Goal: Task Accomplishment & Management: Use online tool/utility

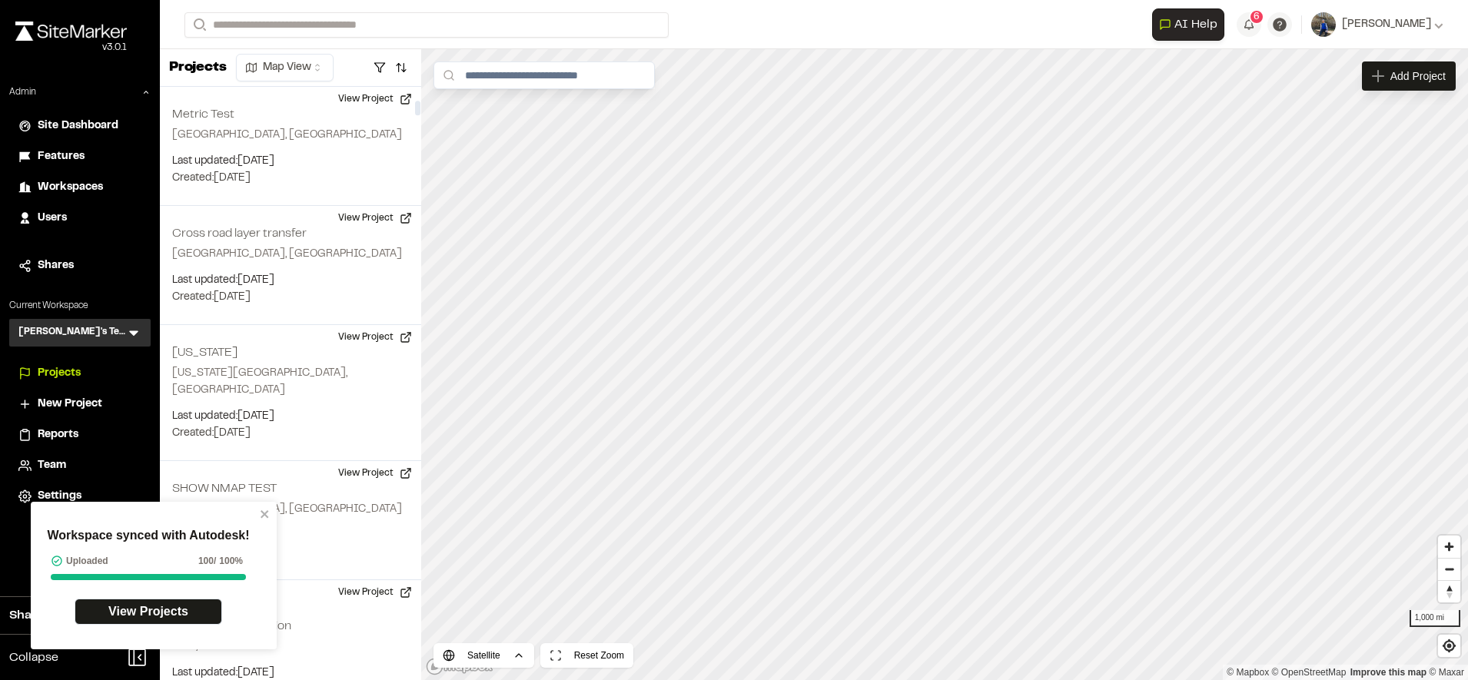
scroll to position [533, 0]
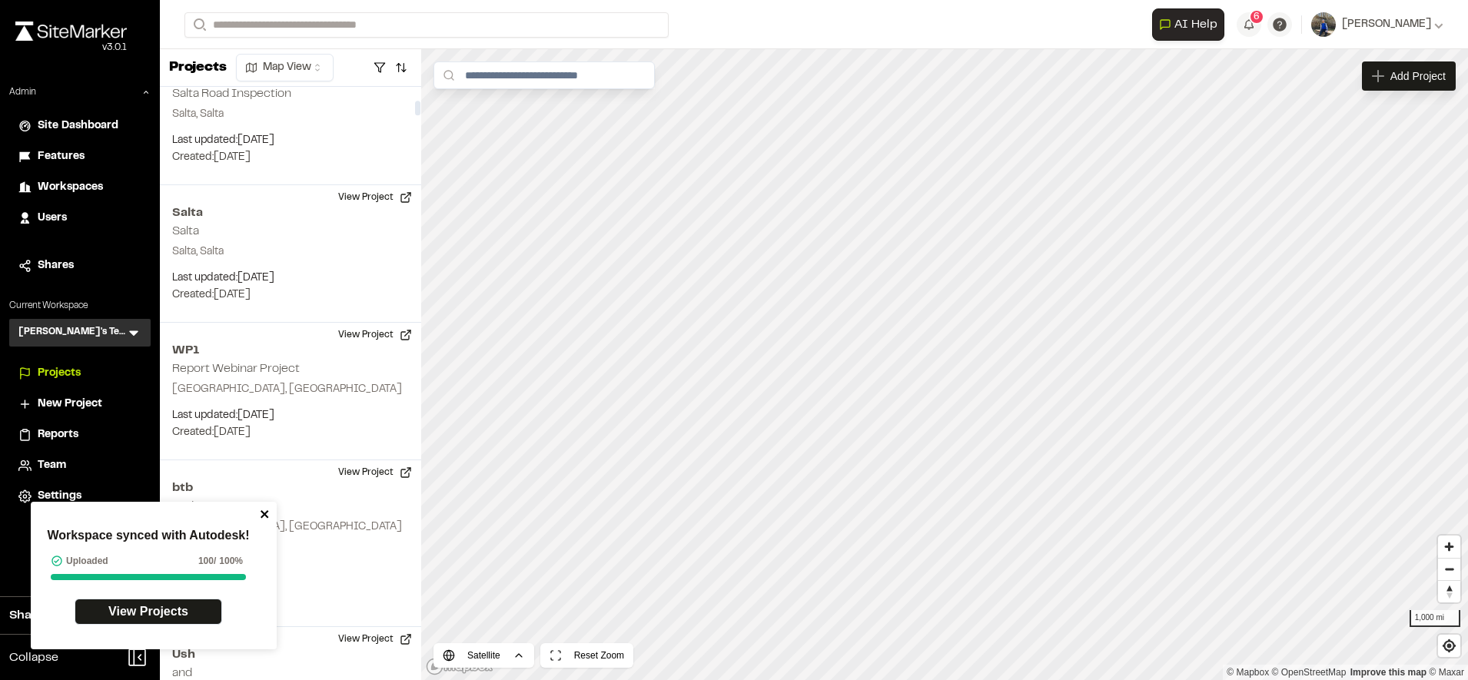
click at [260, 513] on icon "close" at bounding box center [265, 514] width 11 height 12
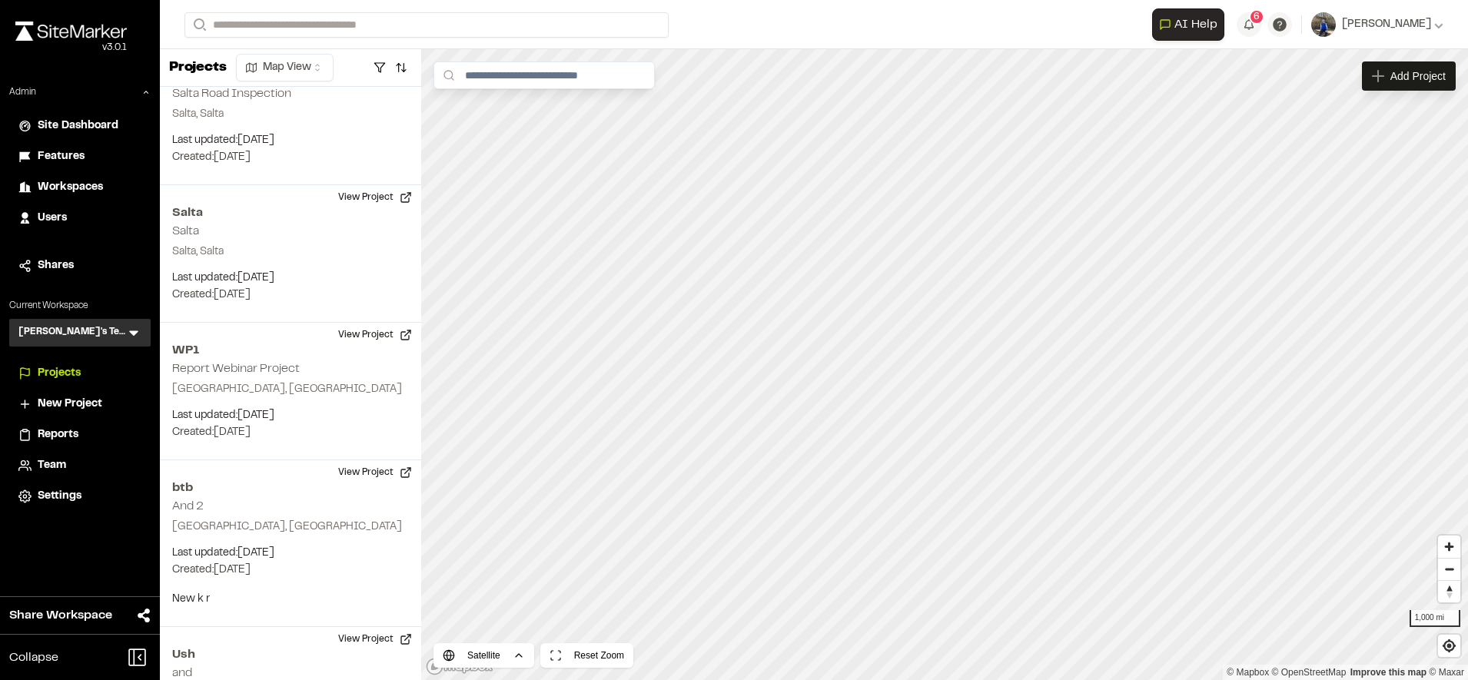
click at [83, 145] on li "Features" at bounding box center [79, 156] width 141 height 29
click at [81, 150] on span "Features" at bounding box center [61, 156] width 47 height 17
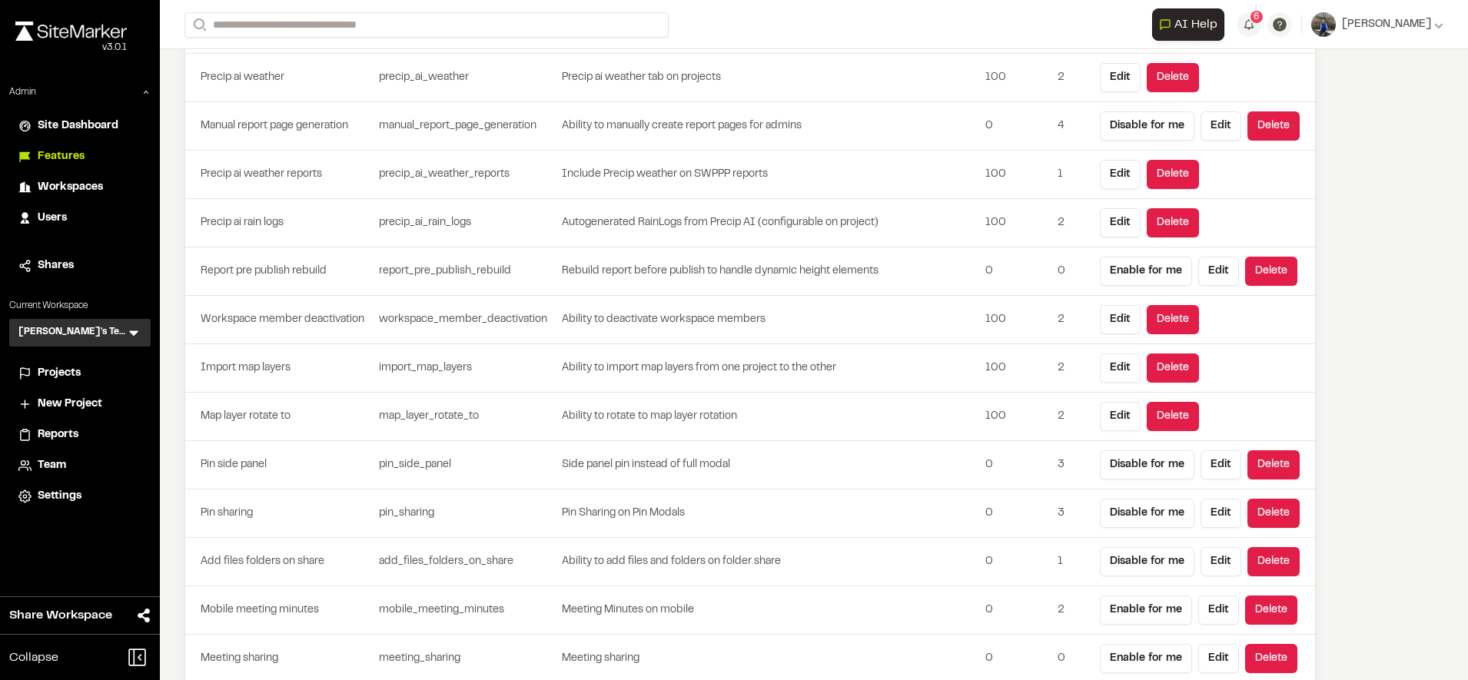
scroll to position [4615, 0]
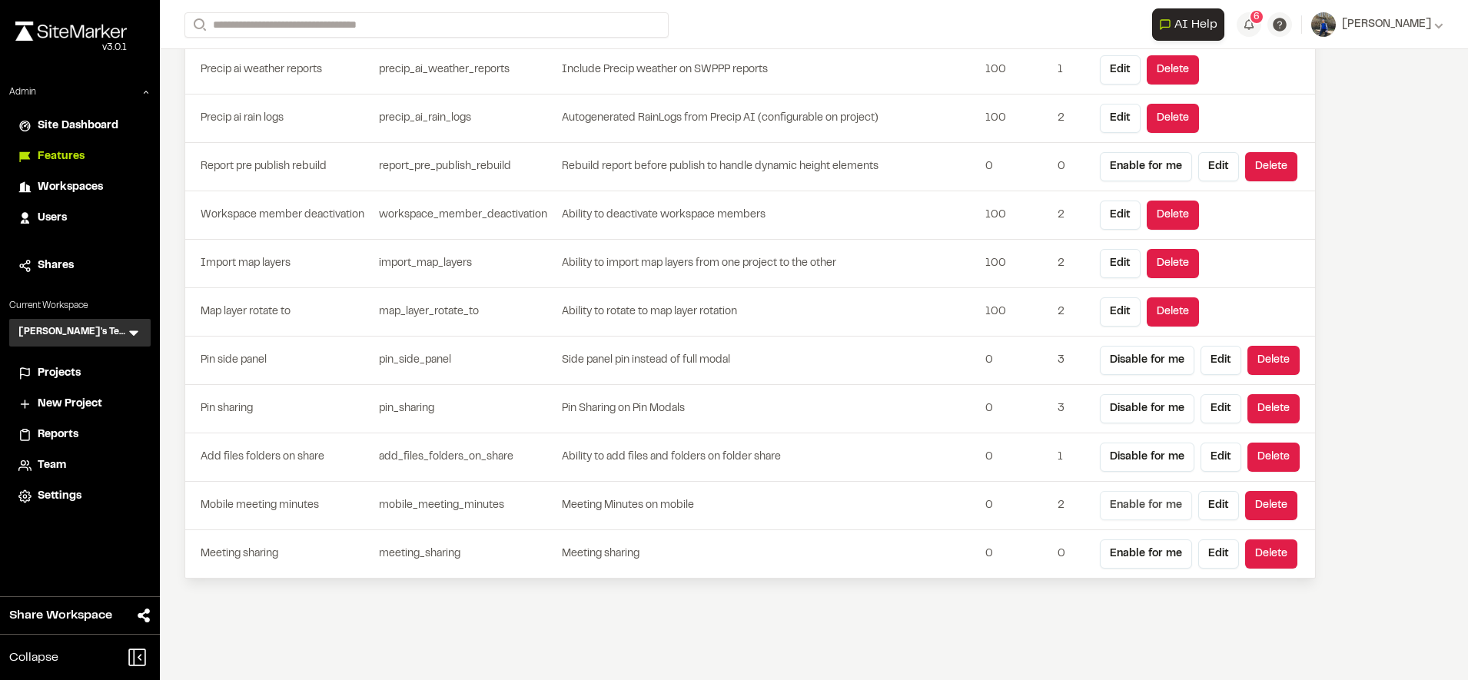
click at [1115, 507] on button "Enable for me" at bounding box center [1146, 505] width 92 height 29
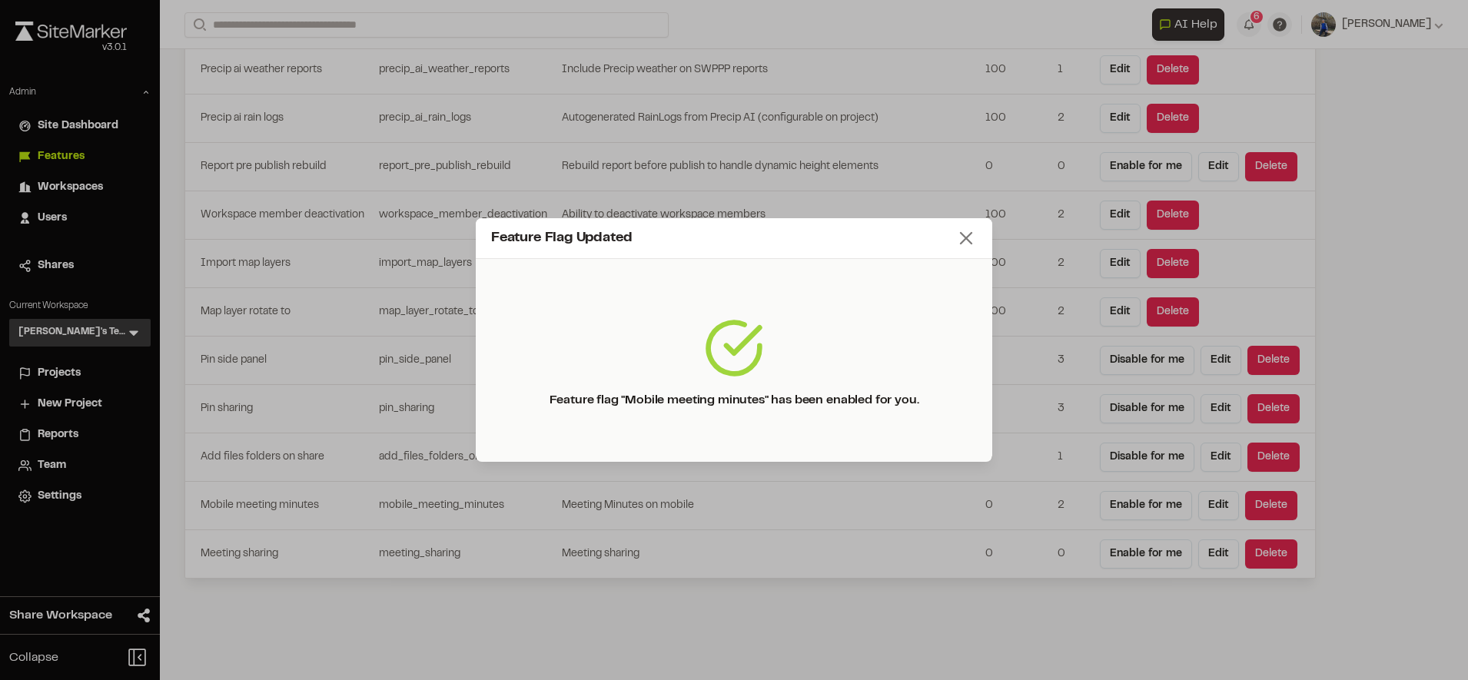
click at [963, 231] on icon at bounding box center [966, 239] width 22 height 22
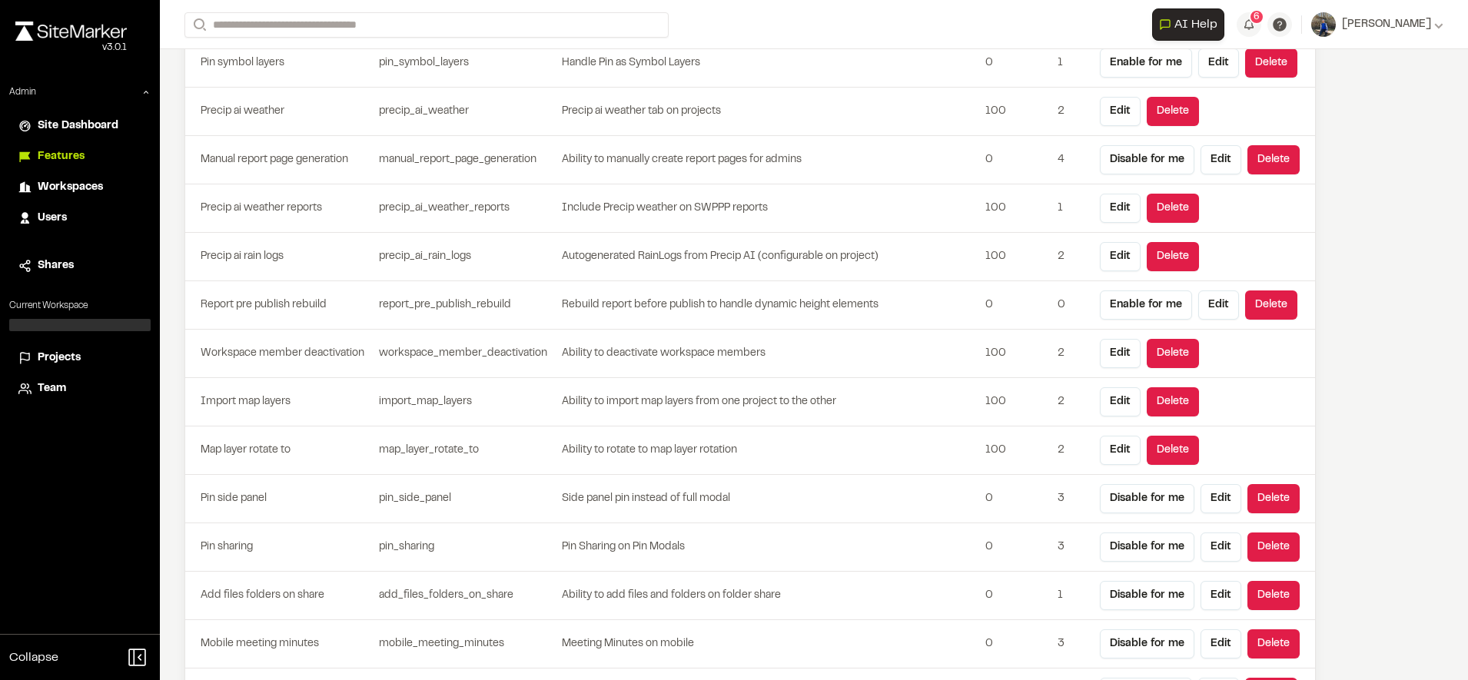
scroll to position [4615, 0]
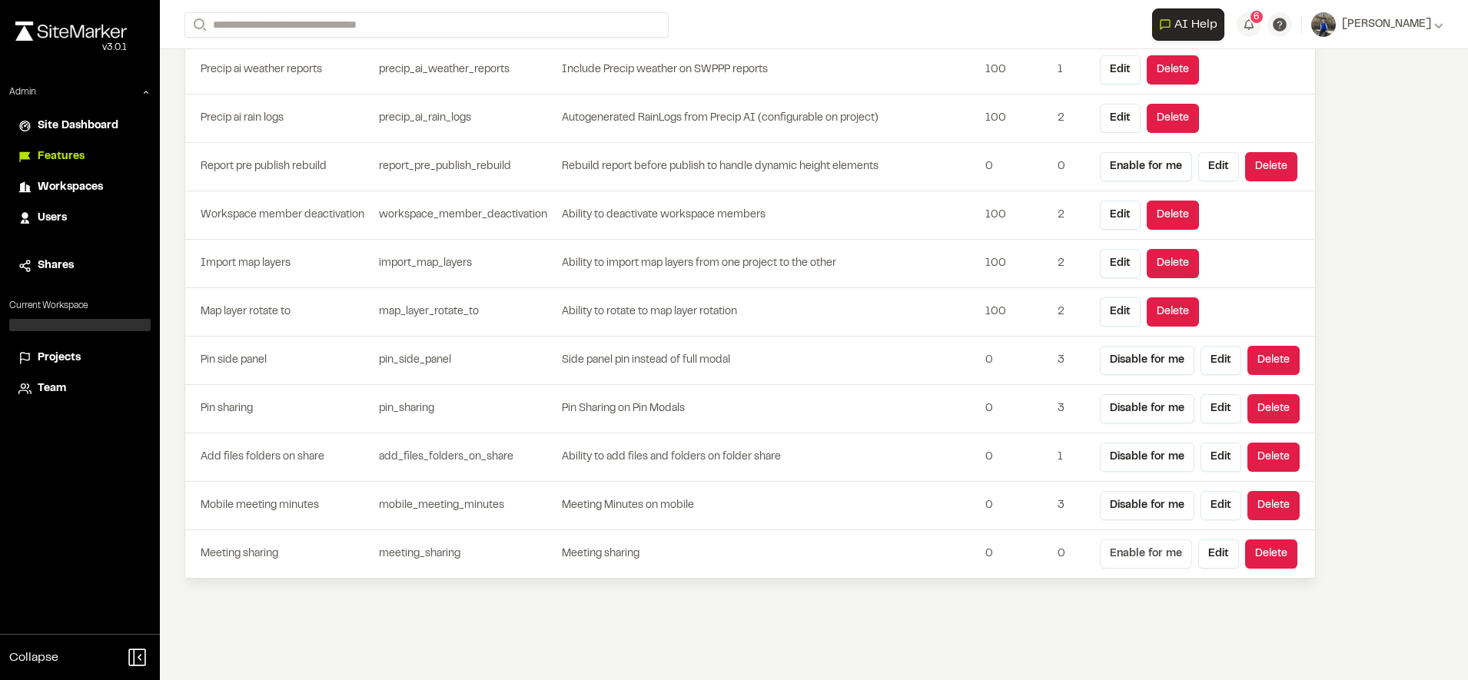
click at [1155, 557] on button "Enable for me" at bounding box center [1146, 554] width 92 height 29
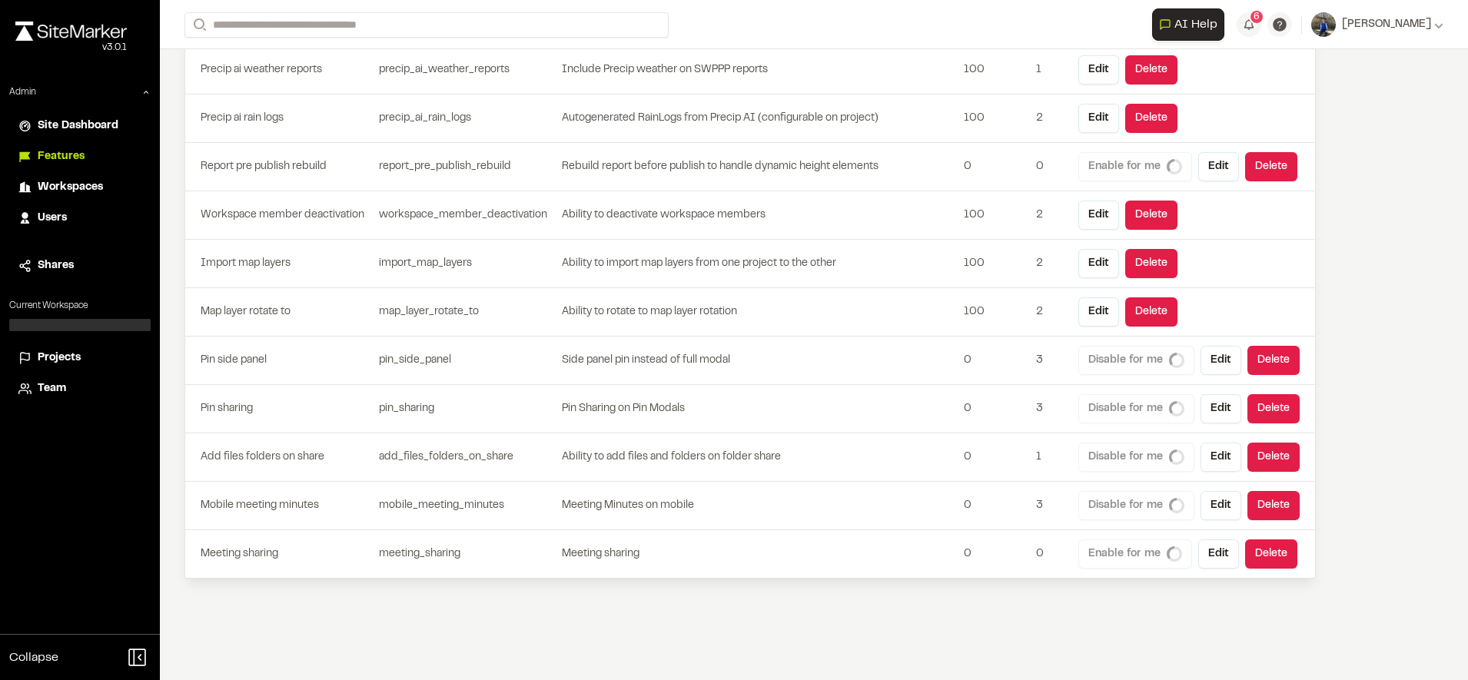
scroll to position [0, 0]
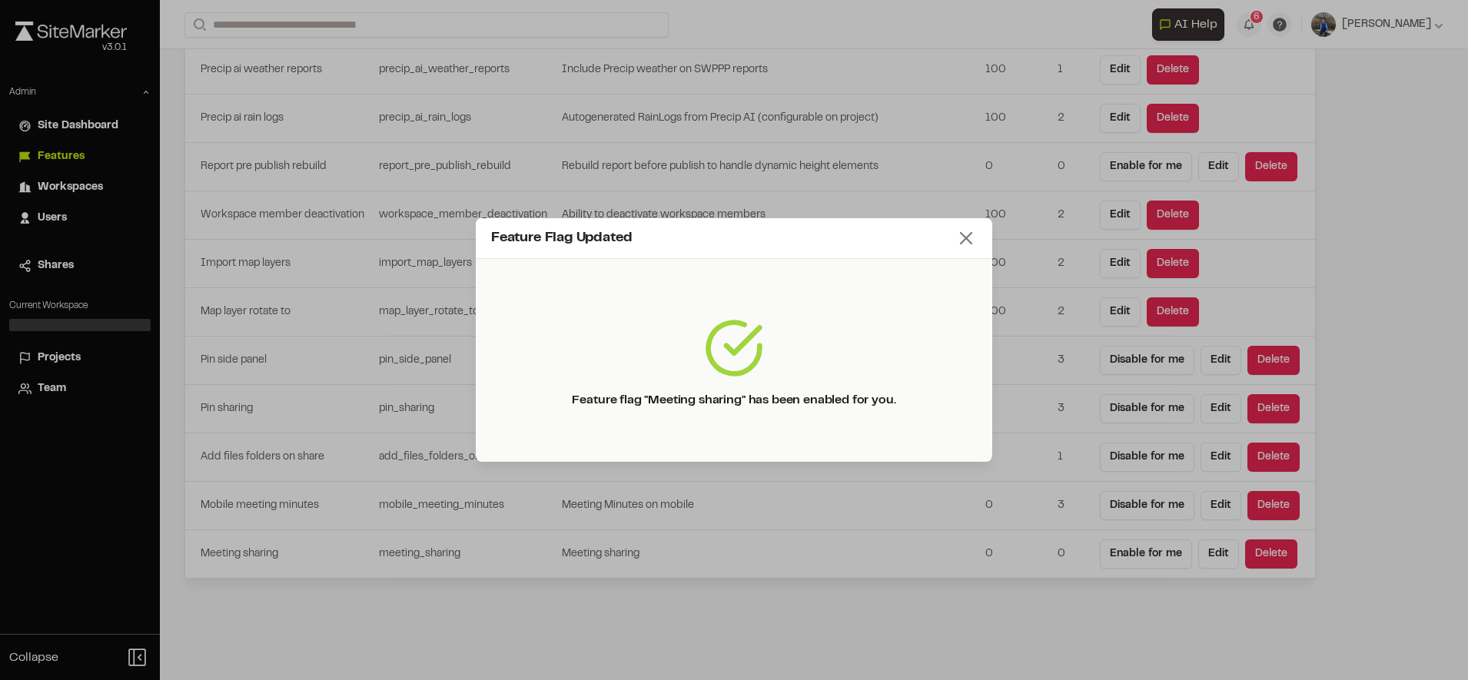
click at [959, 232] on icon at bounding box center [966, 239] width 22 height 22
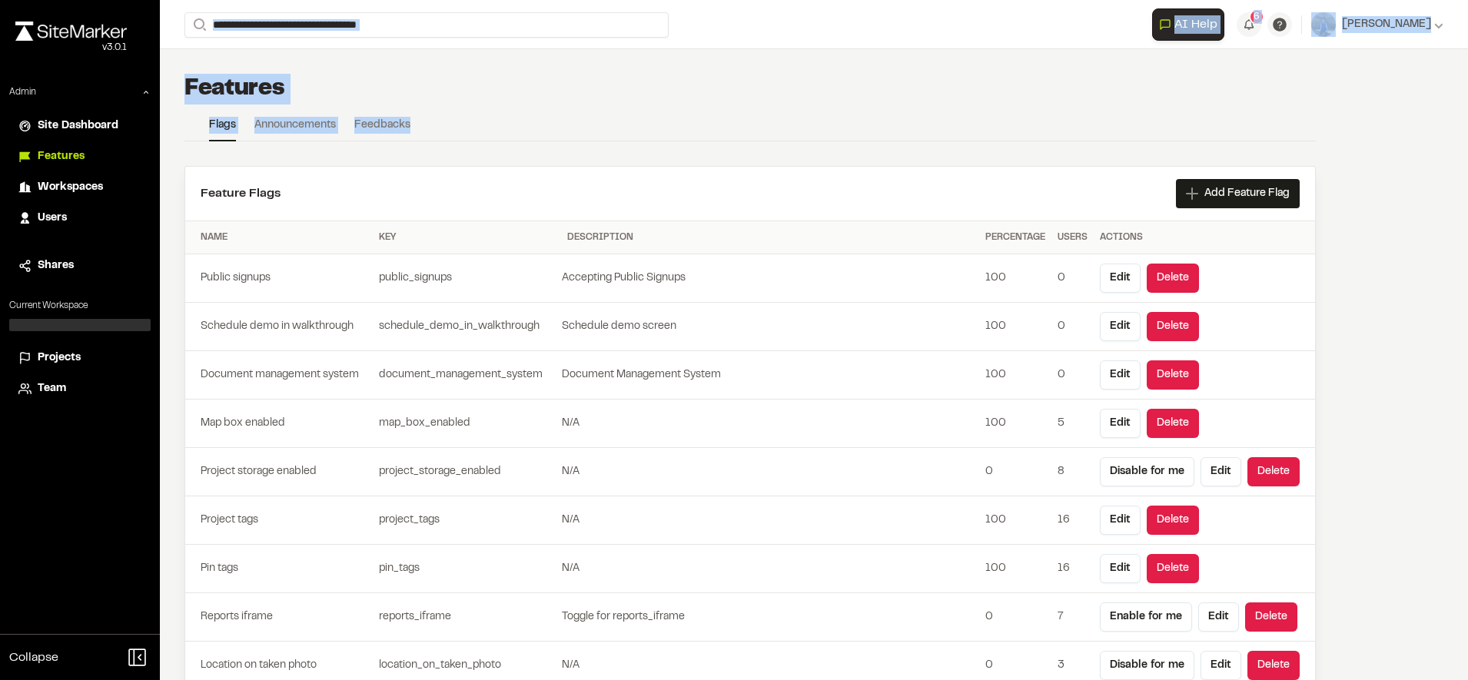
drag, startPoint x: 1181, startPoint y: 106, endPoint x: 634, endPoint y: -100, distance: 584.7
click at [634, 0] on html "**********" at bounding box center [734, 340] width 1468 height 680
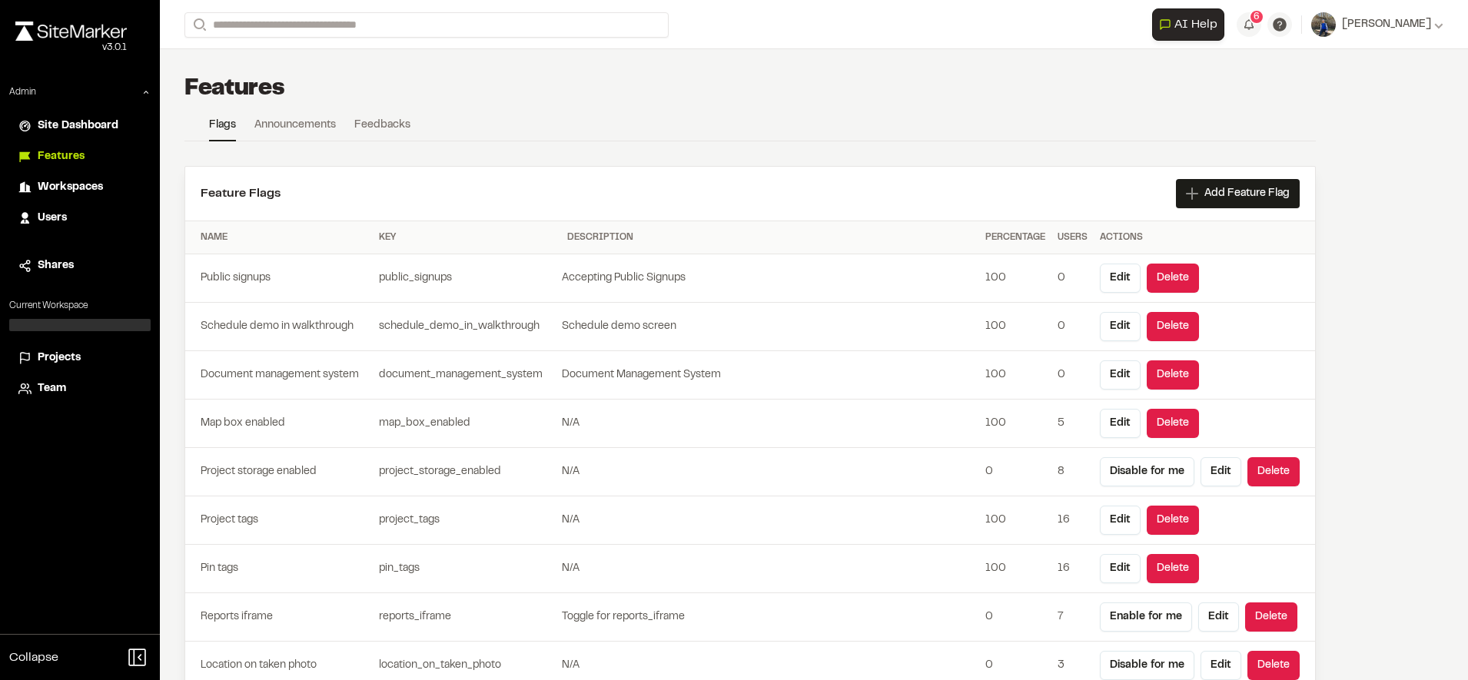
click at [45, 370] on li "Projects" at bounding box center [79, 358] width 141 height 29
click at [60, 358] on span "Projects" at bounding box center [59, 358] width 43 height 17
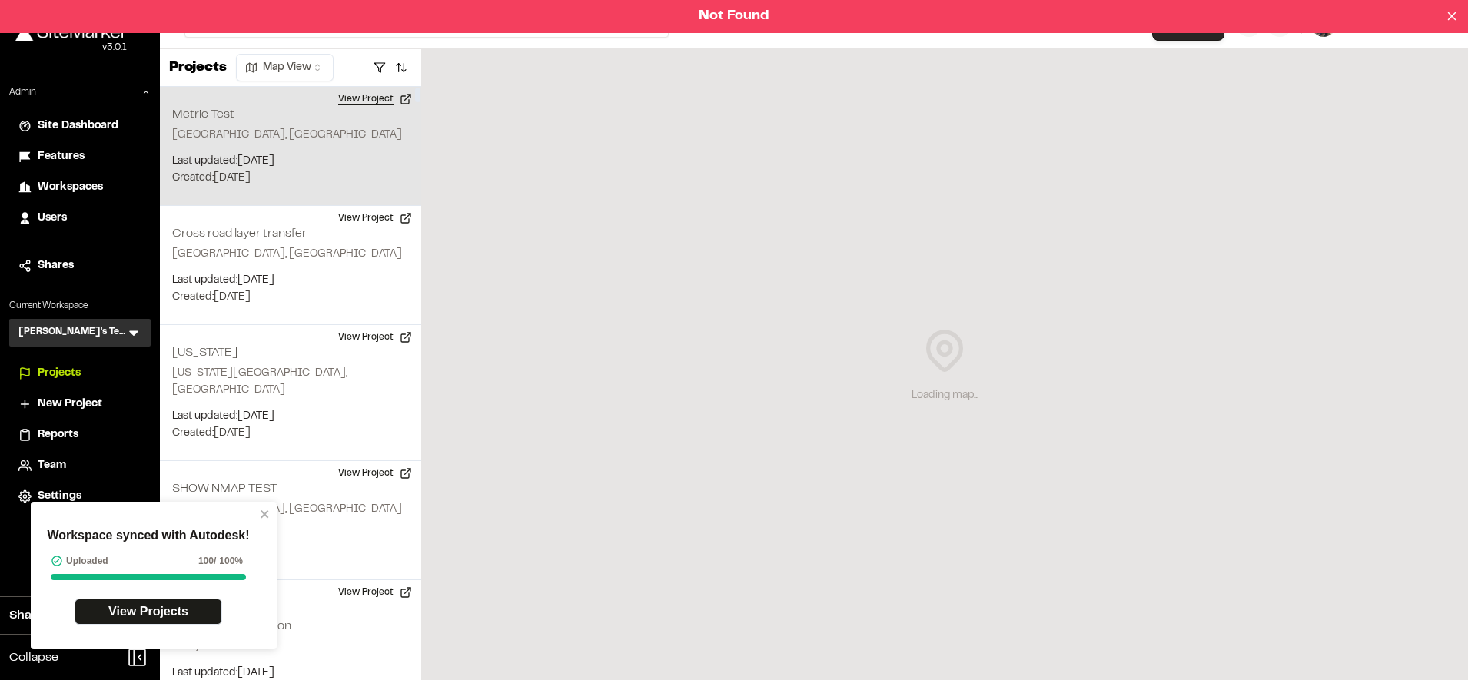
click at [364, 98] on button "View Project" at bounding box center [375, 99] width 92 height 25
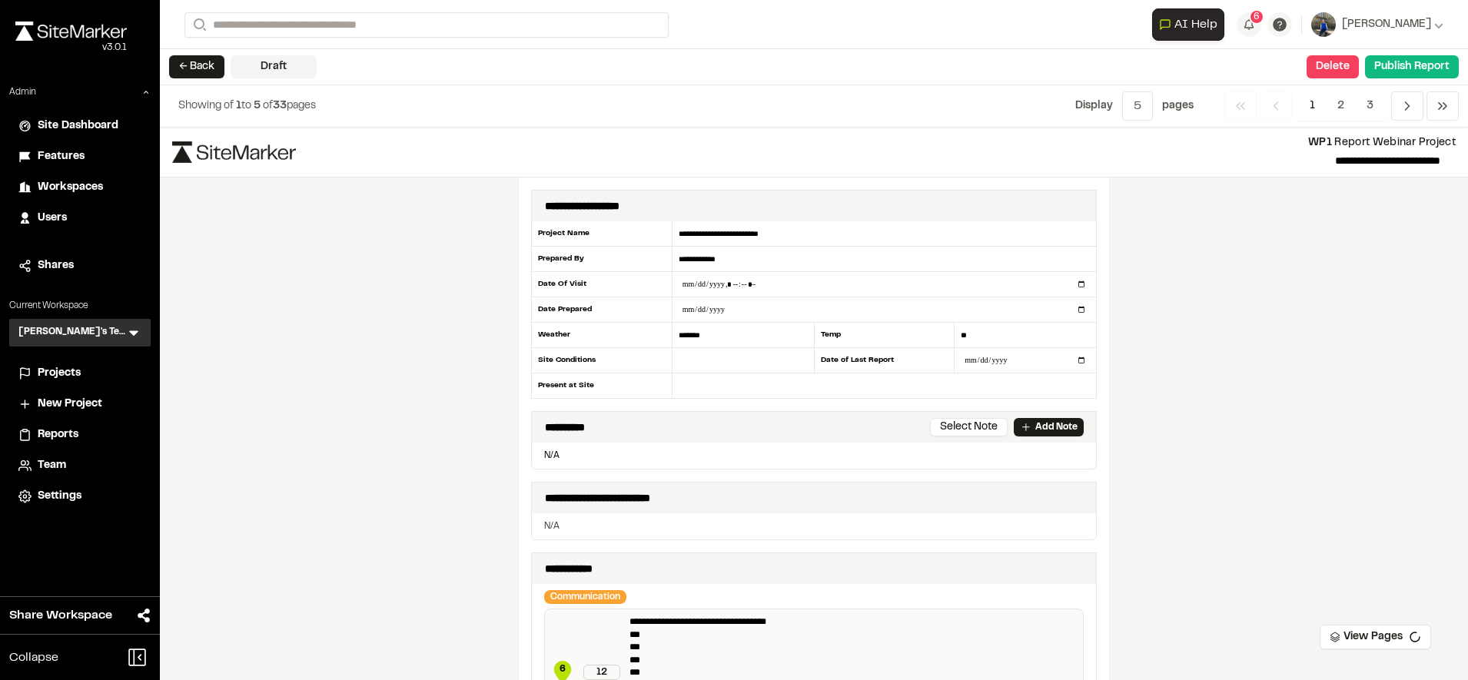
scroll to position [2385, 0]
